Goal: Check status

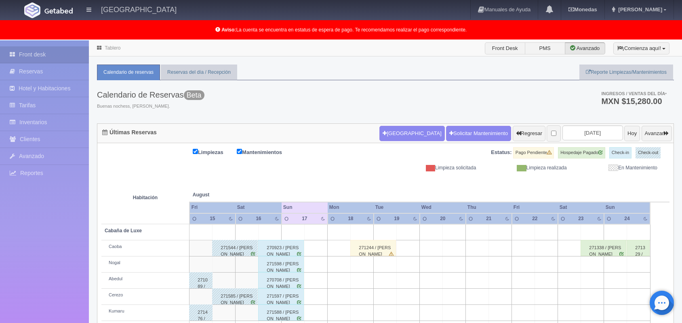
scroll to position [112, 0]
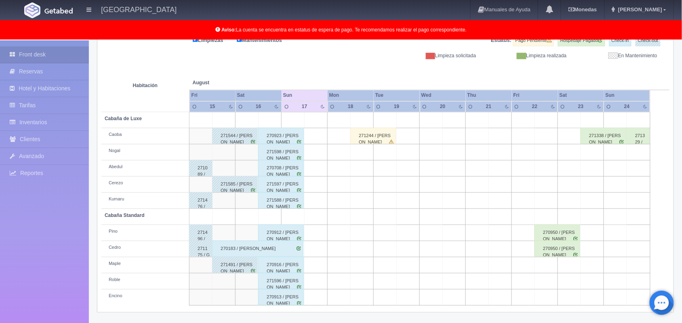
click at [275, 267] on div "270916 / [PERSON_NAME]" at bounding box center [281, 265] width 46 height 16
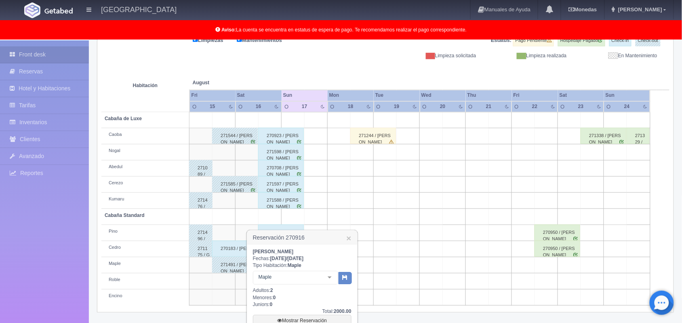
scroll to position [186, 0]
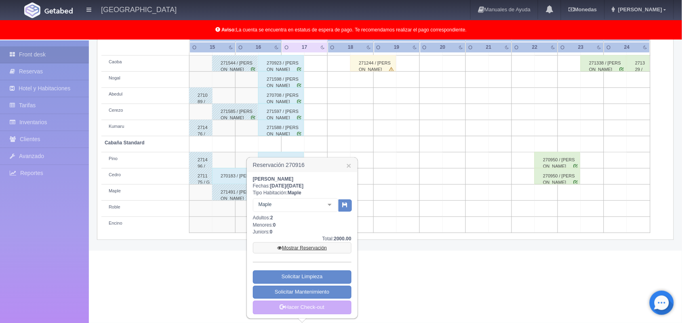
click at [298, 249] on link "Mostrar Reservación" at bounding box center [302, 248] width 99 height 11
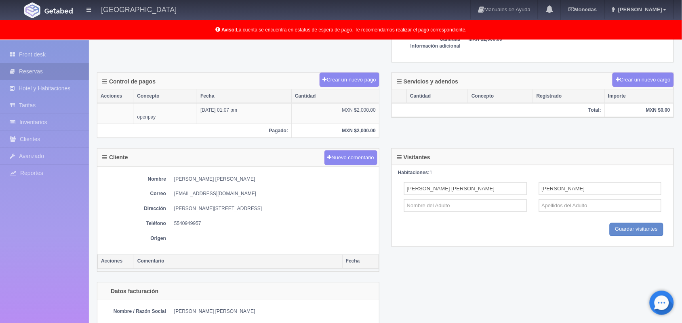
scroll to position [271, 0]
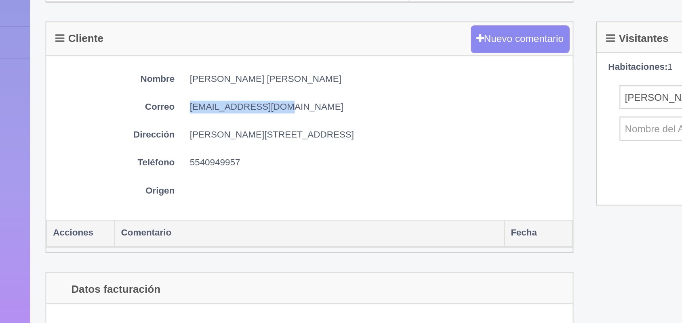
drag, startPoint x: 174, startPoint y: 195, endPoint x: 231, endPoint y: 192, distance: 57.0
click at [231, 192] on dd "[EMAIL_ADDRESS][DOMAIN_NAME]" at bounding box center [274, 191] width 201 height 7
copy dd "[EMAIL_ADDRESS][DOMAIN_NAME]"
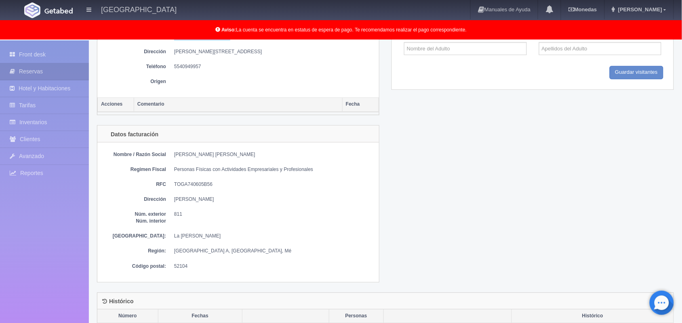
scroll to position [425, 0]
